Goal: Task Accomplishment & Management: Complete application form

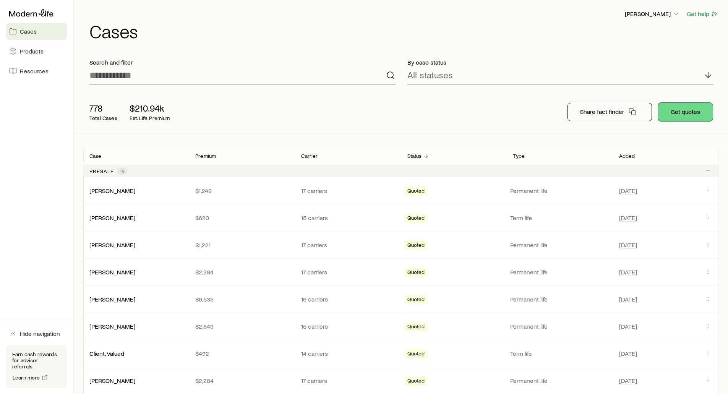
click at [685, 110] on button "Get quotes" at bounding box center [685, 112] width 55 height 18
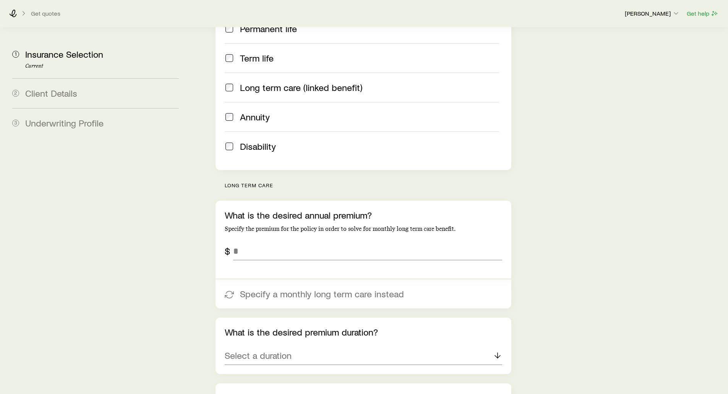
scroll to position [191, 0]
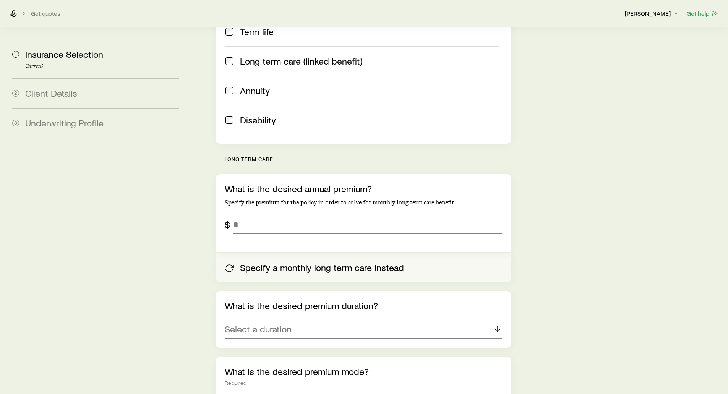
click at [263, 253] on button "Specify a monthly long term care instead" at bounding box center [364, 267] width 296 height 29
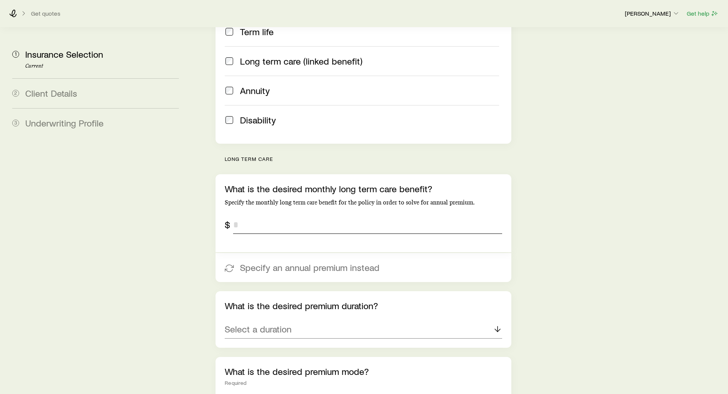
click at [252, 216] on input "tel" at bounding box center [367, 225] width 269 height 18
type input "*****"
click at [174, 197] on aside "1 Insurance Selection Current 2 Client Details 3 Underwriting Profile" at bounding box center [95, 393] width 179 height 1114
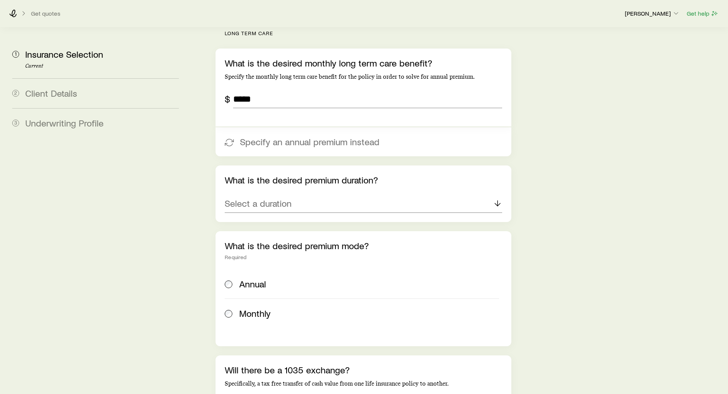
scroll to position [344, 0]
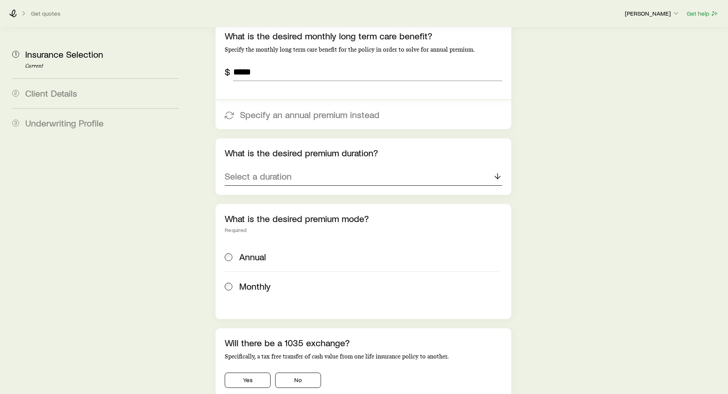
click at [261, 171] on p "Select a duration" at bounding box center [258, 176] width 67 height 11
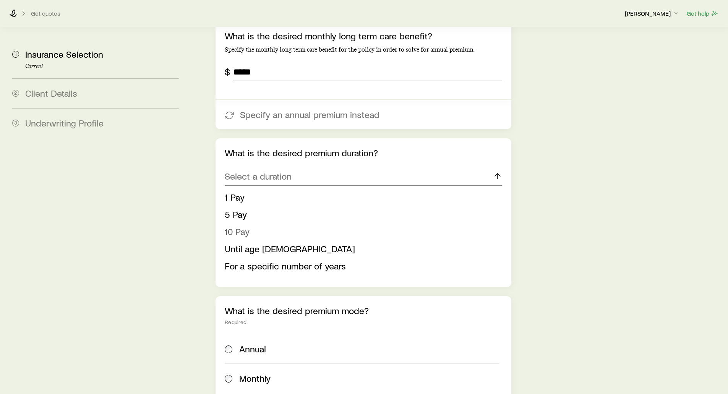
click at [241, 226] on span "10 Pay" at bounding box center [237, 231] width 25 height 11
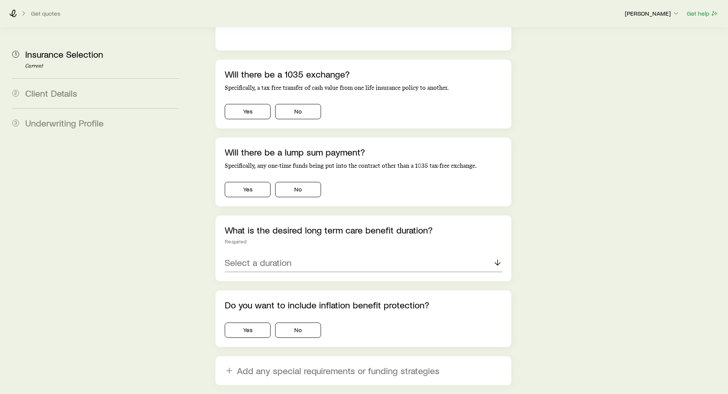
scroll to position [650, 0]
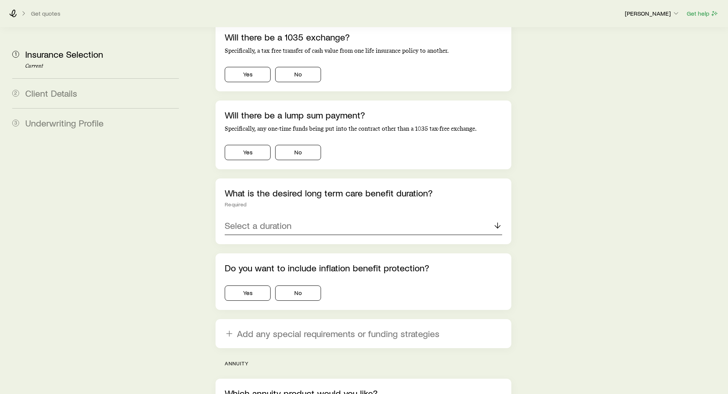
click at [258, 220] on p "Select a duration" at bounding box center [258, 225] width 67 height 11
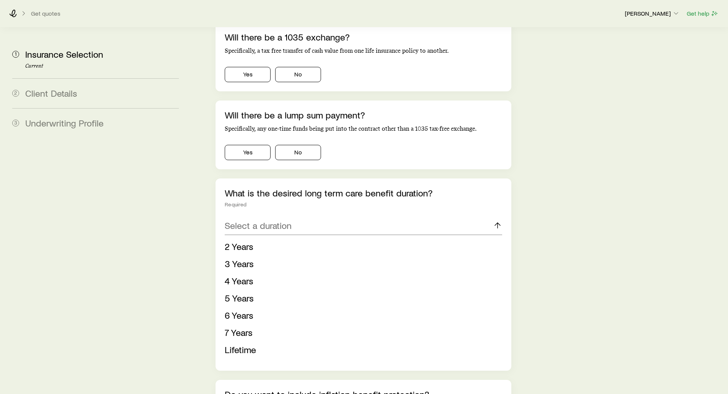
click at [241, 310] on span "6 Years" at bounding box center [239, 315] width 29 height 11
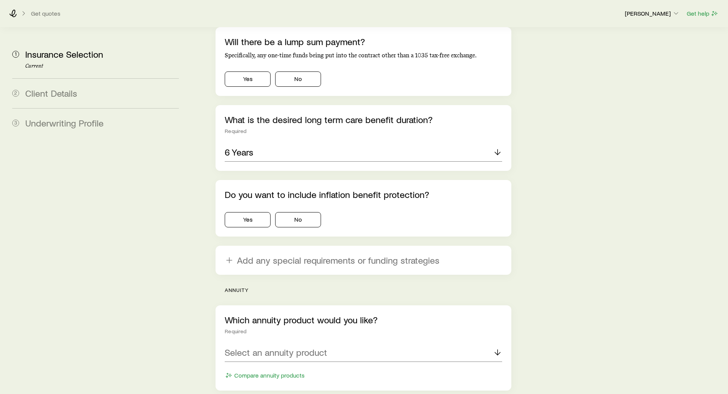
scroll to position [727, 0]
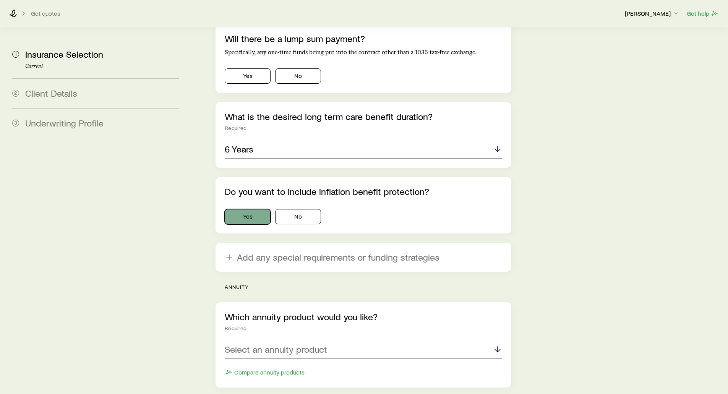
click at [248, 209] on button "Yes" at bounding box center [248, 216] width 46 height 15
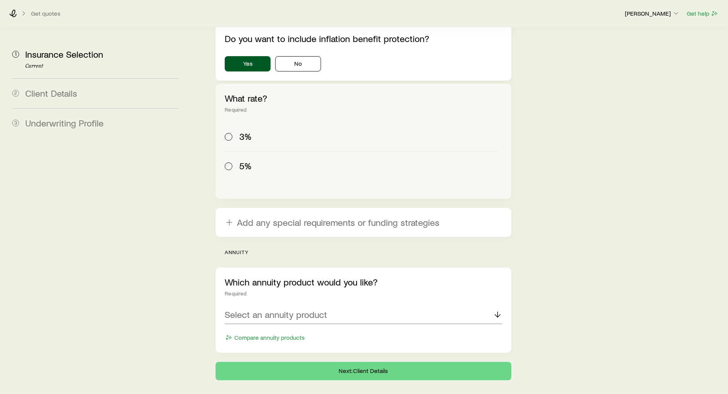
scroll to position [887, 0]
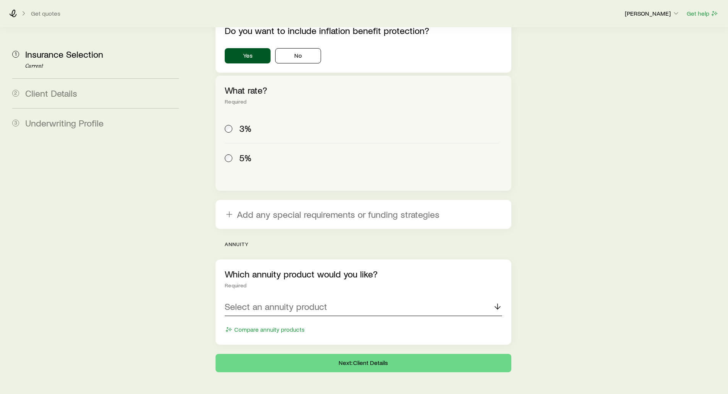
click at [283, 301] on p "Select an annuity product" at bounding box center [276, 306] width 102 height 11
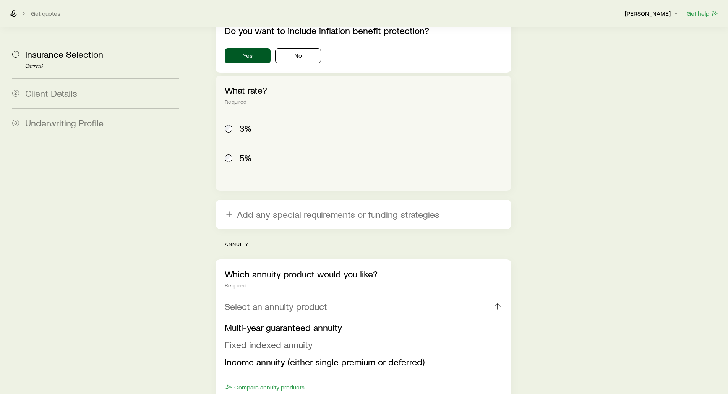
click at [268, 339] on span "Fixed indexed annuity" at bounding box center [269, 344] width 88 height 11
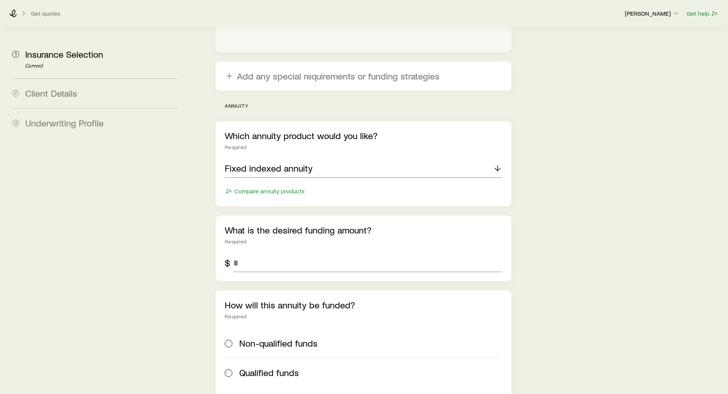
scroll to position [1040, 0]
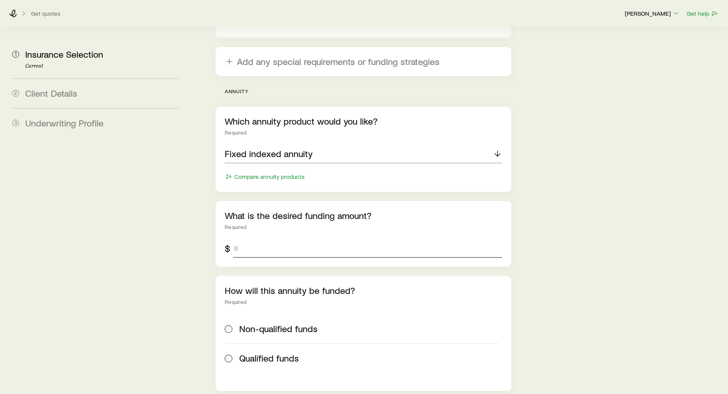
click at [260, 239] on input "tel" at bounding box center [367, 248] width 269 height 18
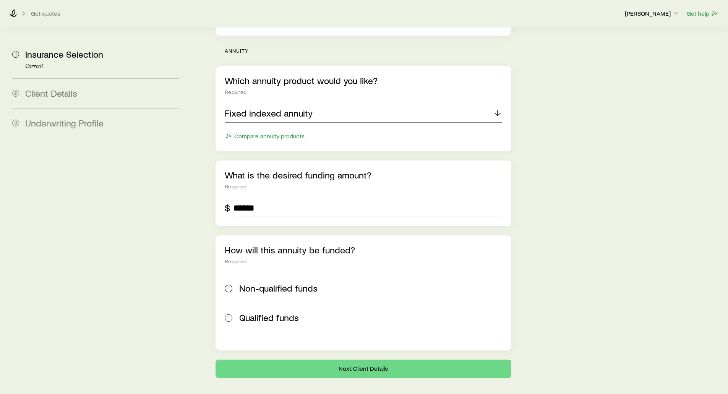
scroll to position [1087, 0]
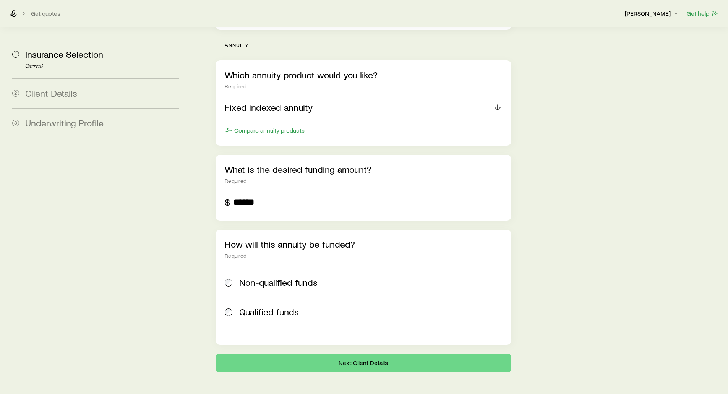
type input "******"
click at [325, 354] on button "Next: Client Details" at bounding box center [364, 363] width 296 height 18
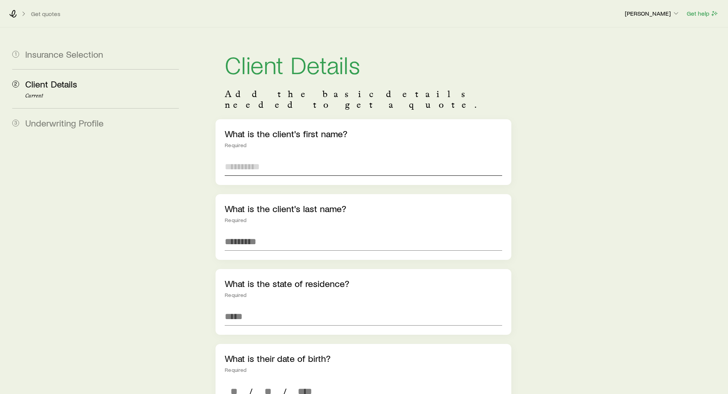
click at [276, 158] on input "text" at bounding box center [363, 167] width 277 height 18
type input "***"
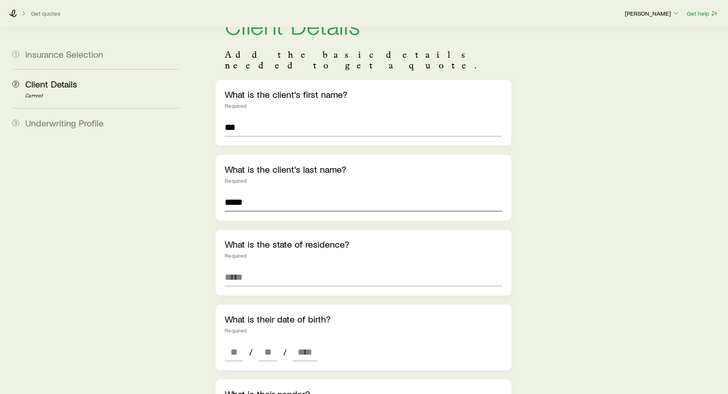
scroll to position [76, 0]
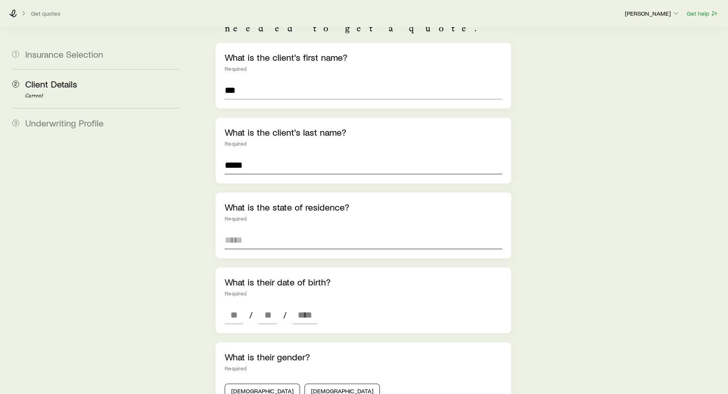
type input "*****"
click at [243, 231] on input at bounding box center [363, 240] width 277 height 18
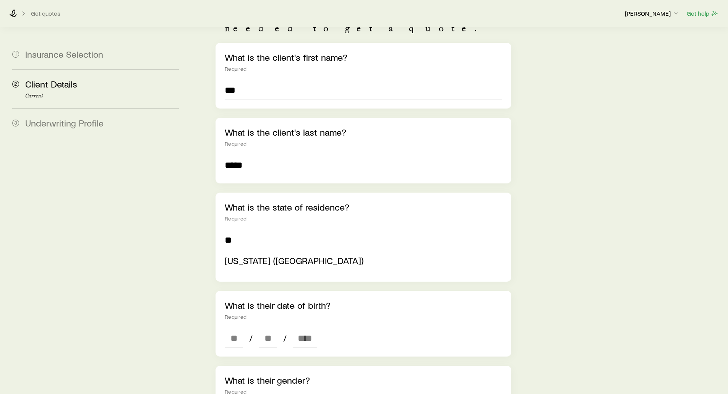
type input "**********"
click at [158, 256] on aside "1 Insurance Selection 2 Client Details Current 3 Underwriting Profile" at bounding box center [95, 329] width 179 height 757
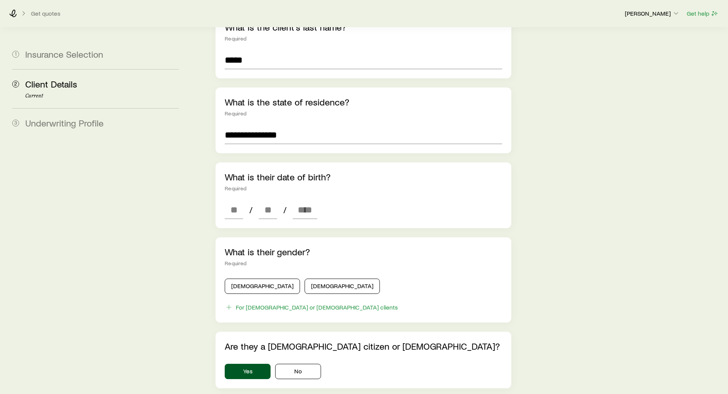
scroll to position [191, 0]
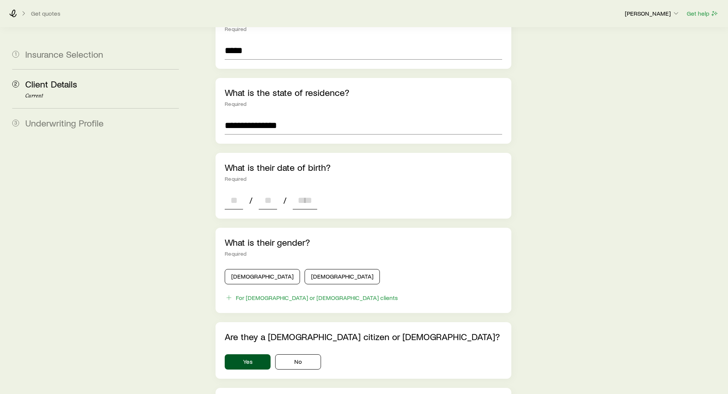
click at [228, 191] on input at bounding box center [234, 200] width 18 height 18
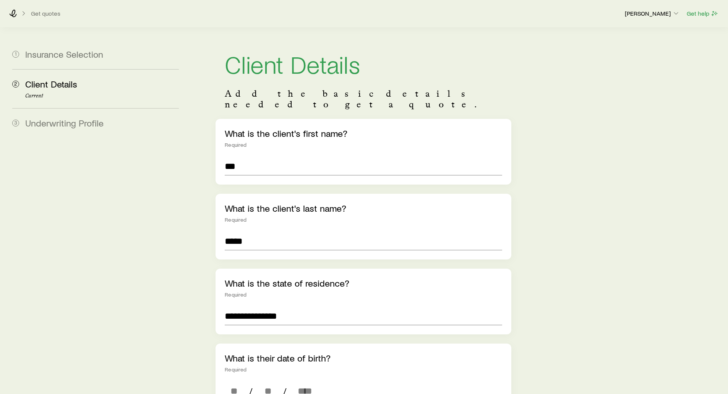
scroll to position [0, 0]
click at [650, 10] on p "[PERSON_NAME]" at bounding box center [652, 14] width 55 height 8
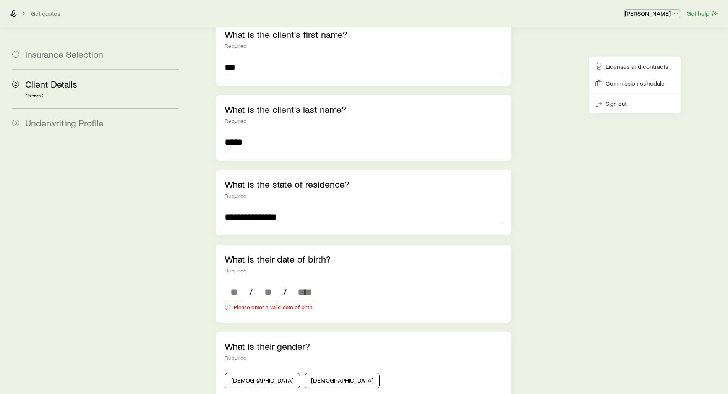
scroll to position [153, 0]
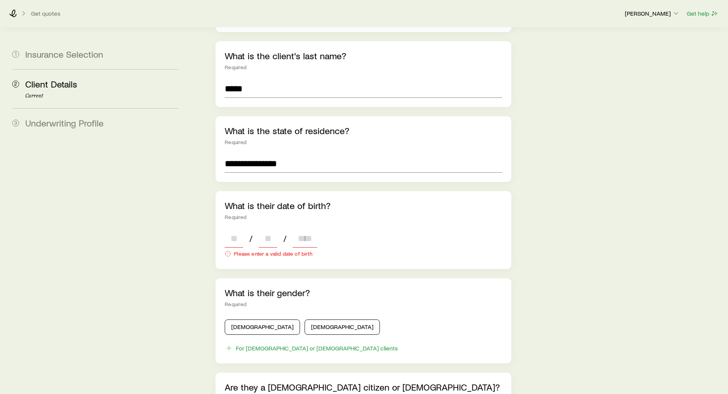
click at [228, 229] on input at bounding box center [234, 238] width 18 height 18
type input "**"
type input "****"
type input "*"
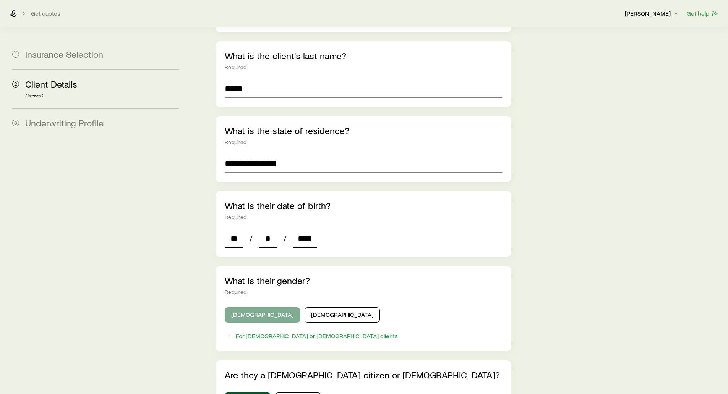
type input "****"
drag, startPoint x: 240, startPoint y: 304, endPoint x: 234, endPoint y: 300, distance: 7.1
click at [240, 307] on button "[DEMOGRAPHIC_DATA]" at bounding box center [262, 314] width 75 height 15
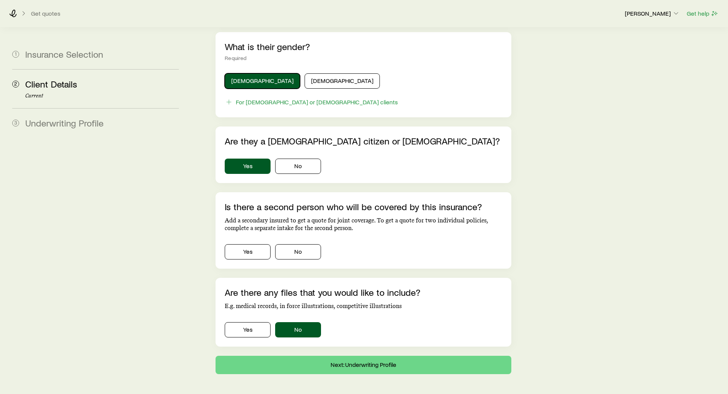
scroll to position [400, 0]
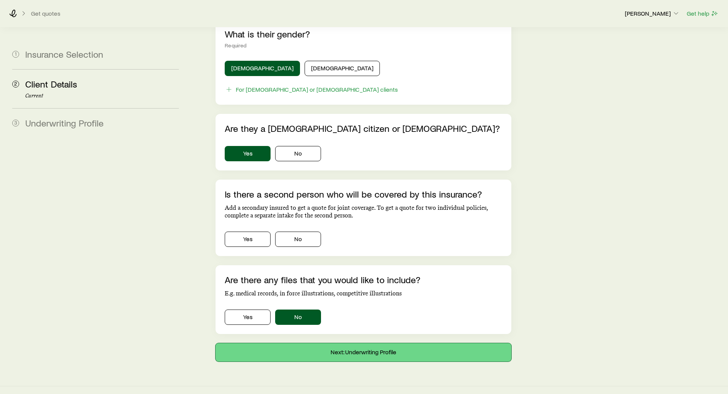
click at [369, 344] on button "Next: Underwriting Profile" at bounding box center [364, 352] width 296 height 18
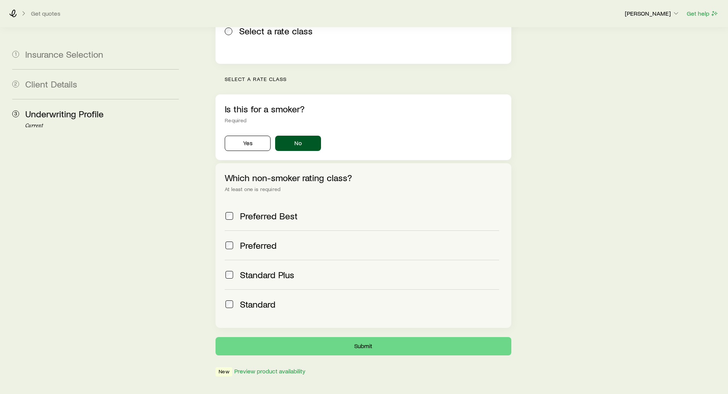
scroll to position [196, 0]
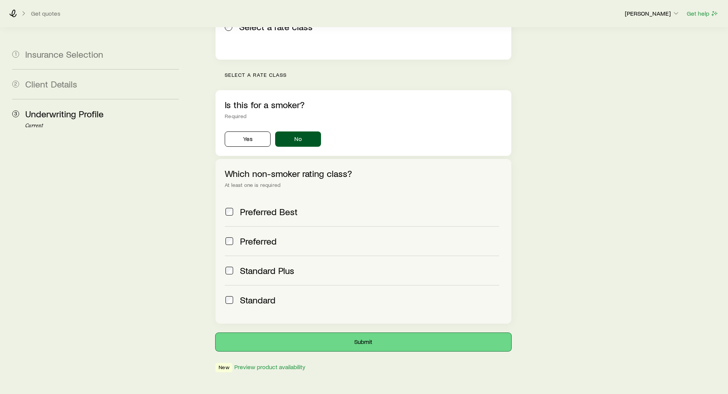
click at [358, 333] on button "Submit" at bounding box center [364, 342] width 296 height 18
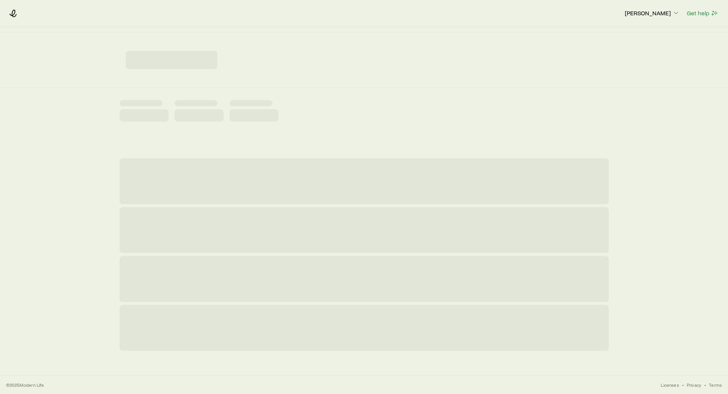
scroll to position [0, 0]
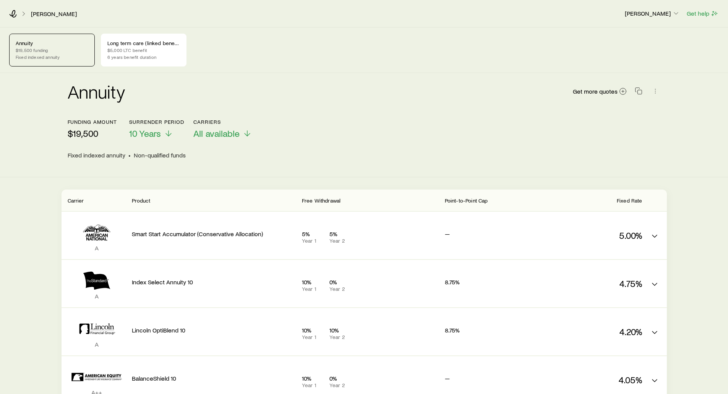
click at [479, 201] on span "Point-to-Point Cap" at bounding box center [466, 200] width 43 height 7
click at [492, 201] on div "Point-to-Point Cap" at bounding box center [486, 200] width 82 height 9
click at [467, 201] on span "Point-to-Point Cap" at bounding box center [466, 200] width 43 height 7
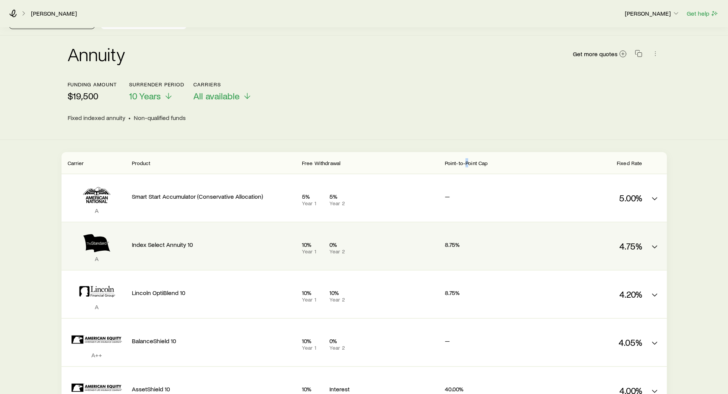
scroll to position [38, 0]
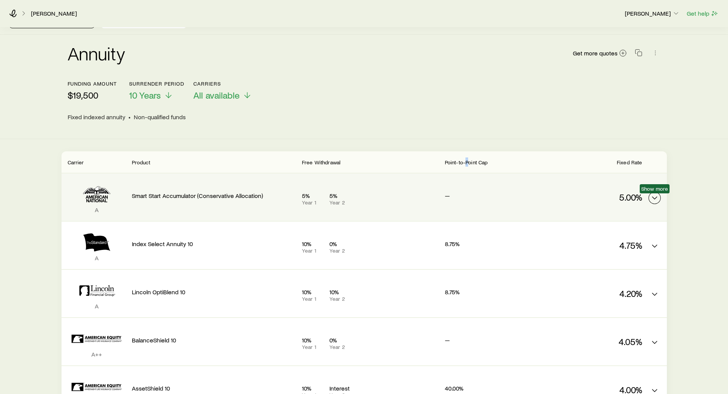
click at [654, 197] on icon "FIA quotes" at bounding box center [654, 197] width 9 height 9
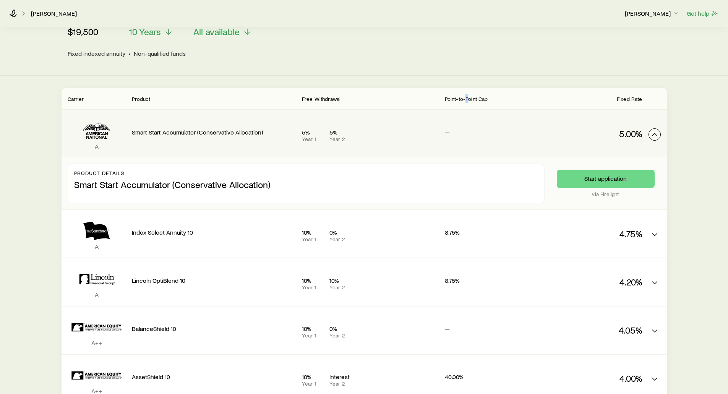
scroll to position [115, 0]
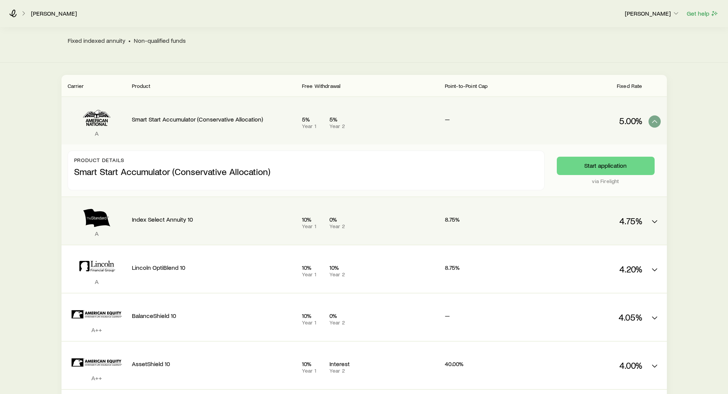
click at [648, 219] on div "A Index Select Annuity 10 10% Year 1 0% Year 2 8.75% 4.75%" at bounding box center [365, 220] width 606 height 47
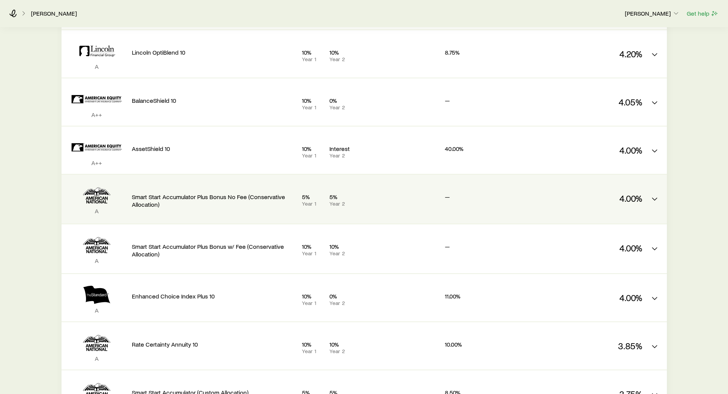
scroll to position [382, 0]
click at [652, 200] on icon "FIA quotes" at bounding box center [654, 198] width 9 height 9
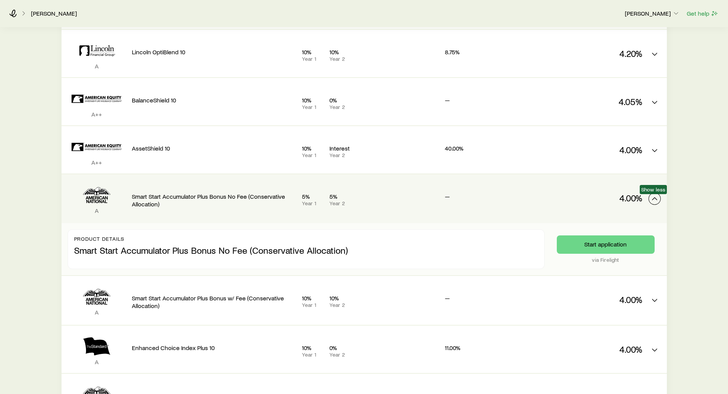
click at [652, 200] on icon "FIA quotes" at bounding box center [654, 198] width 9 height 9
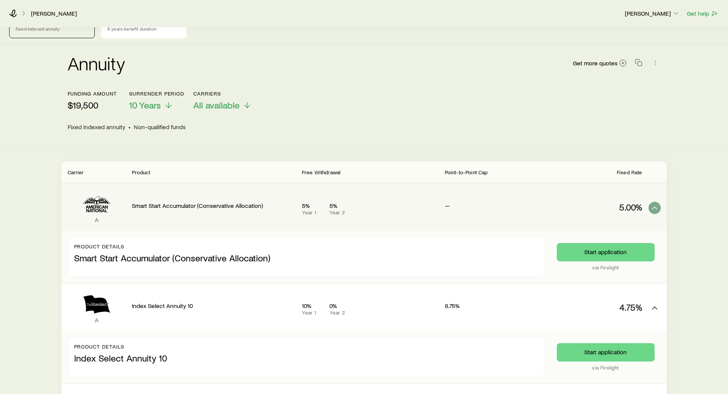
scroll to position [26, 0]
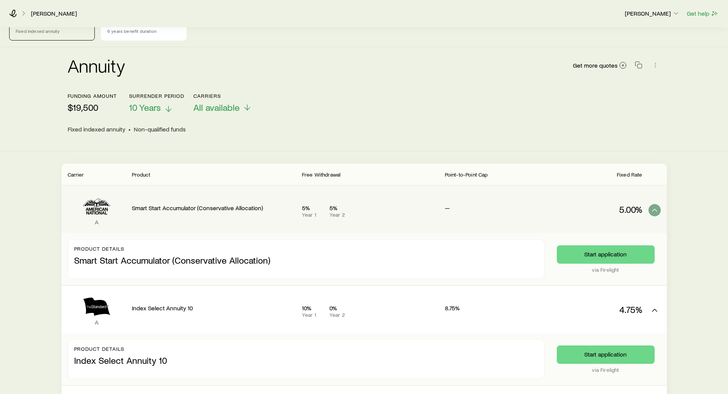
click at [160, 111] on span "10 Years" at bounding box center [145, 107] width 32 height 11
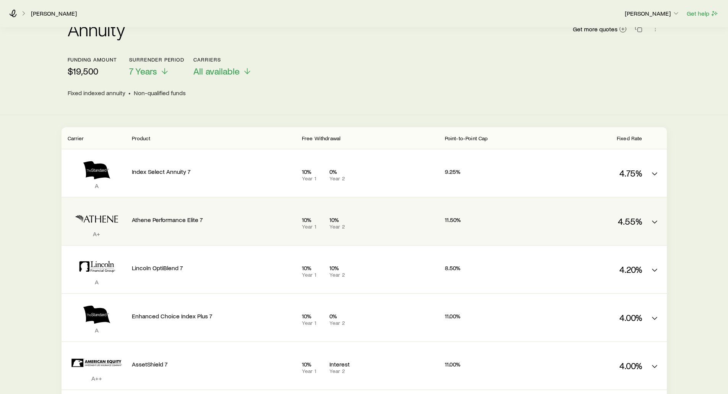
scroll to position [64, 0]
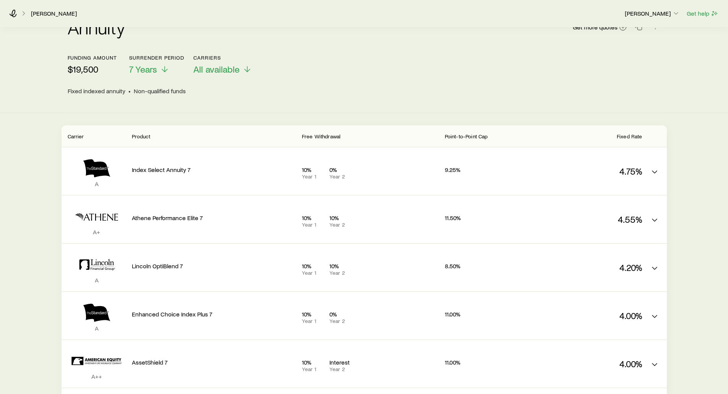
click at [469, 136] on span "Point-to-Point Cap" at bounding box center [466, 136] width 43 height 7
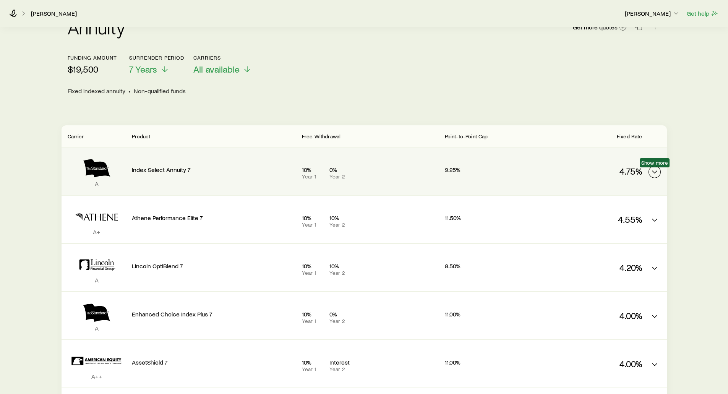
click at [654, 172] on polyline "FIA quotes" at bounding box center [655, 172] width 5 height 2
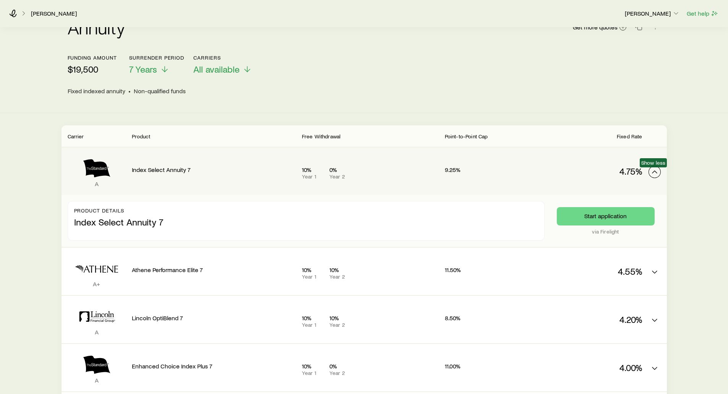
click at [654, 172] on icon "FIA quotes" at bounding box center [654, 171] width 9 height 9
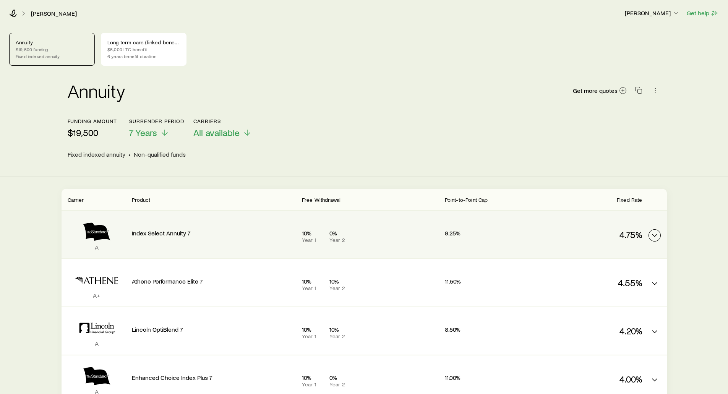
scroll to position [0, 0]
click at [132, 44] on p "Long term care (linked benefit)" at bounding box center [143, 43] width 73 height 6
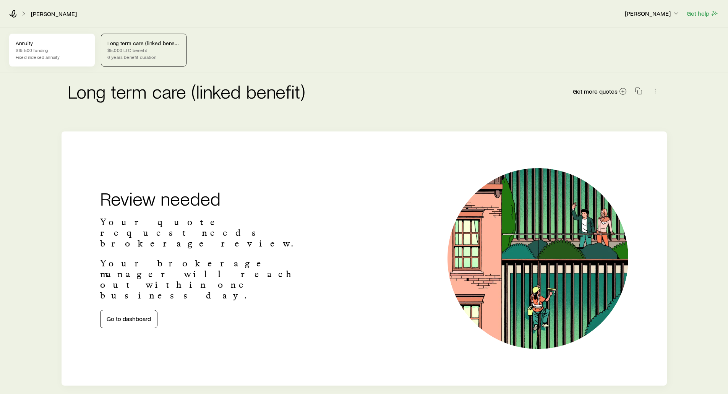
click at [42, 54] on p "Fixed indexed annuity" at bounding box center [52, 57] width 73 height 6
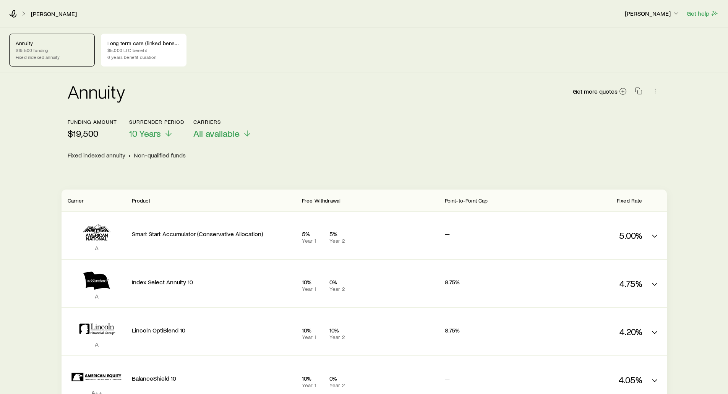
click at [87, 132] on p "$19,500" at bounding box center [92, 133] width 49 height 11
click at [147, 133] on span "10 Years" at bounding box center [145, 133] width 32 height 11
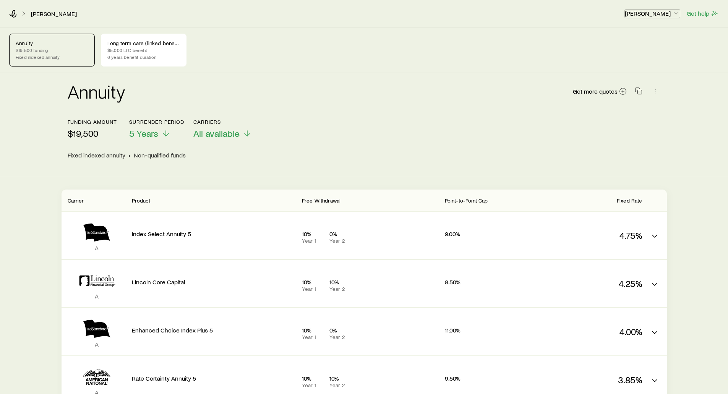
click at [645, 15] on p "[PERSON_NAME]" at bounding box center [652, 14] width 55 height 8
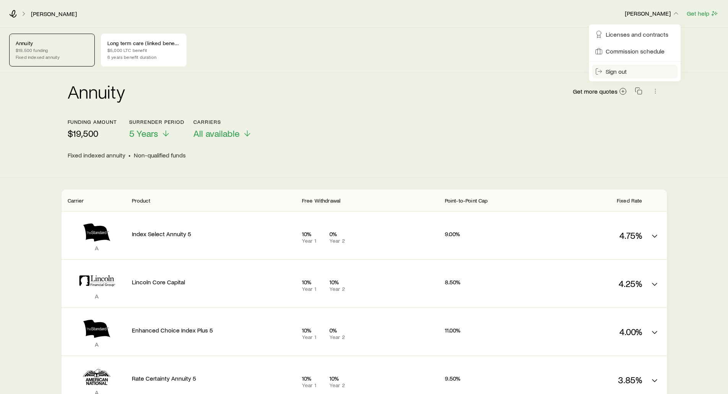
click at [614, 70] on span "Sign out" at bounding box center [616, 72] width 21 height 8
